Goal: Check status: Check status

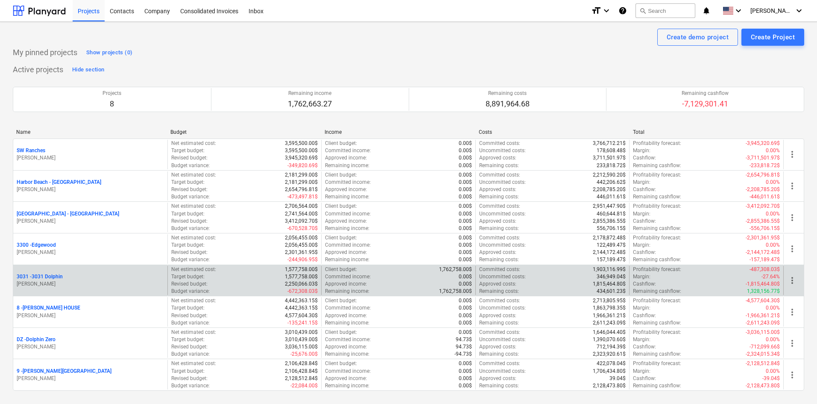
click at [43, 279] on p "3031 - 3031 Dolphin" at bounding box center [40, 276] width 46 height 7
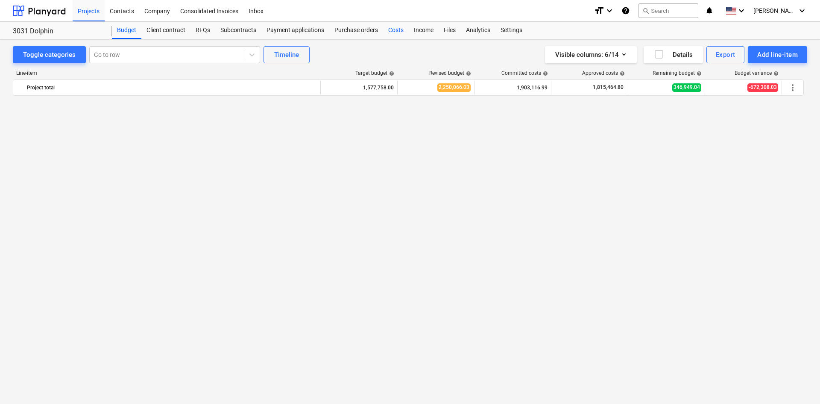
click at [401, 26] on div "Costs" at bounding box center [396, 30] width 26 height 17
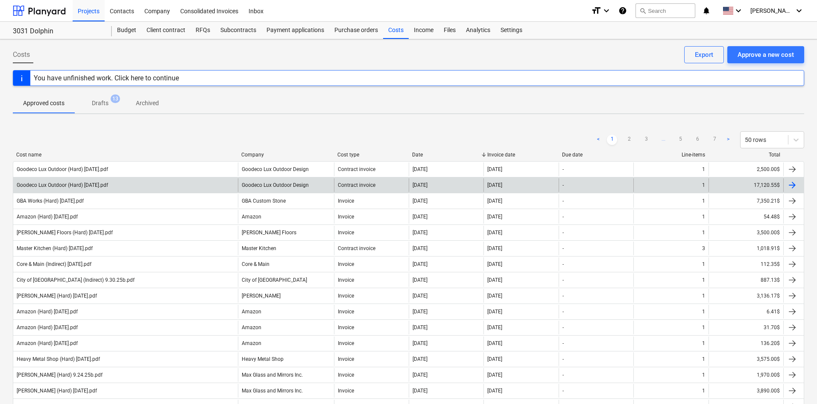
click at [140, 185] on div "Goodeco Lux Outdoor (Hard) [DATE].pdf" at bounding box center [125, 185] width 225 height 14
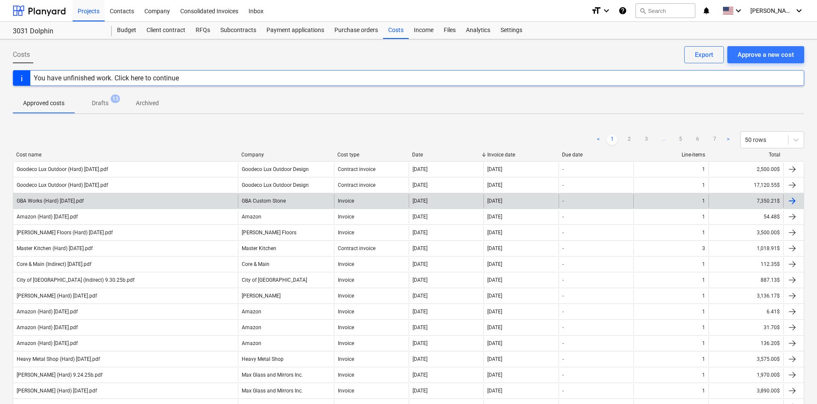
click at [139, 198] on div "GBA Works (Hard) [DATE].pdf" at bounding box center [125, 201] width 225 height 14
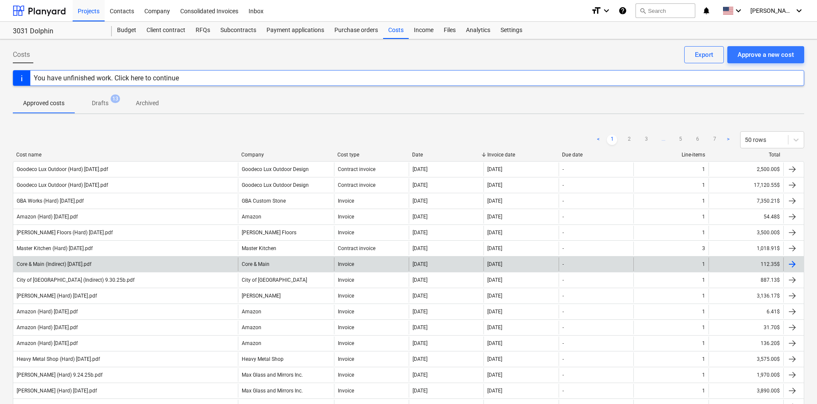
click at [159, 267] on div "Core & Main (Indirect) [DATE].pdf" at bounding box center [125, 264] width 225 height 14
